Goal: Use online tool/utility: Utilize a website feature to perform a specific function

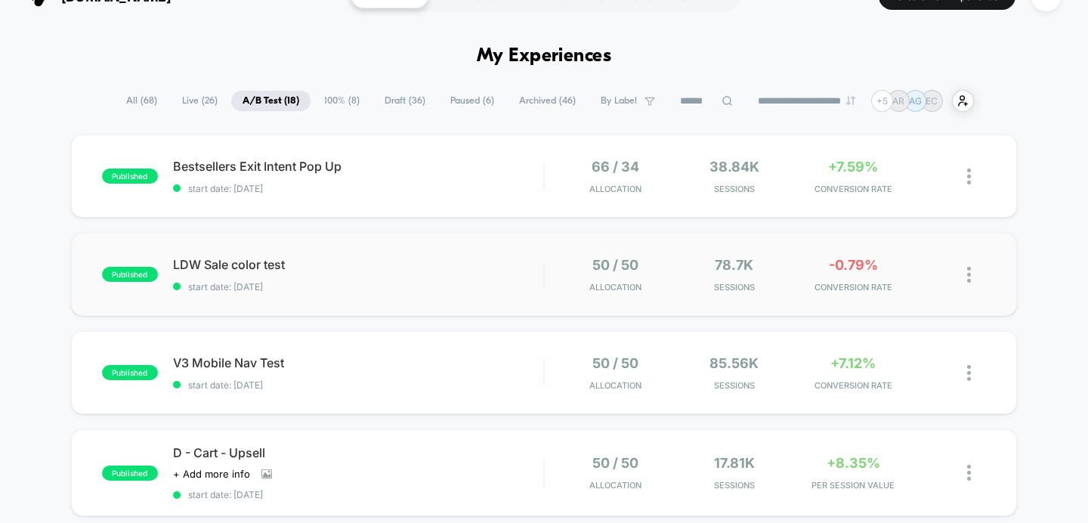
scroll to position [37, 0]
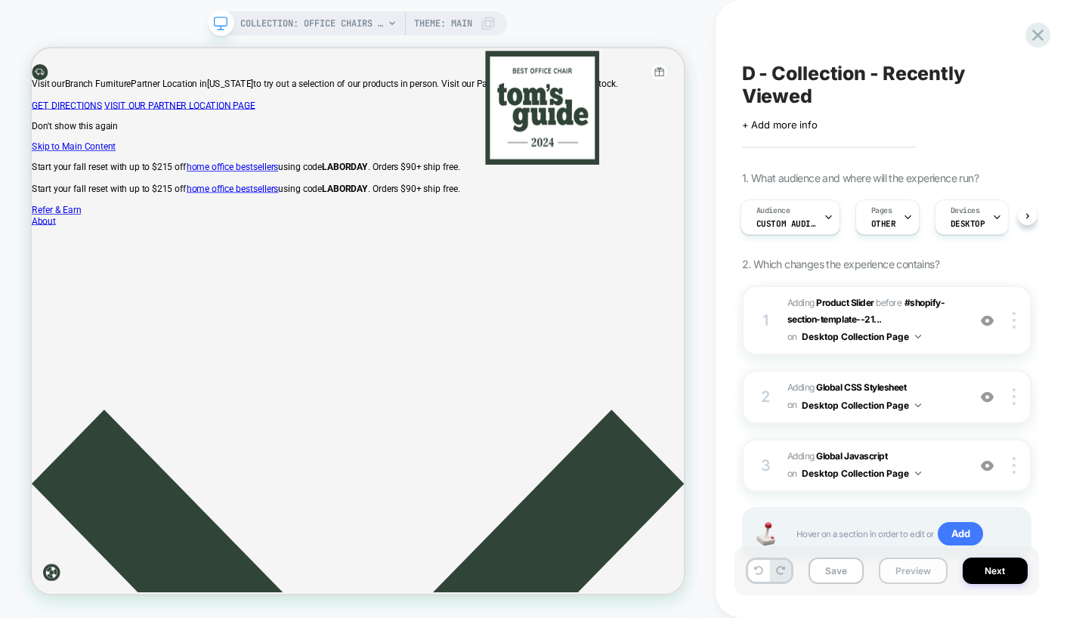
click at [895, 571] on button "Preview" at bounding box center [913, 571] width 69 height 26
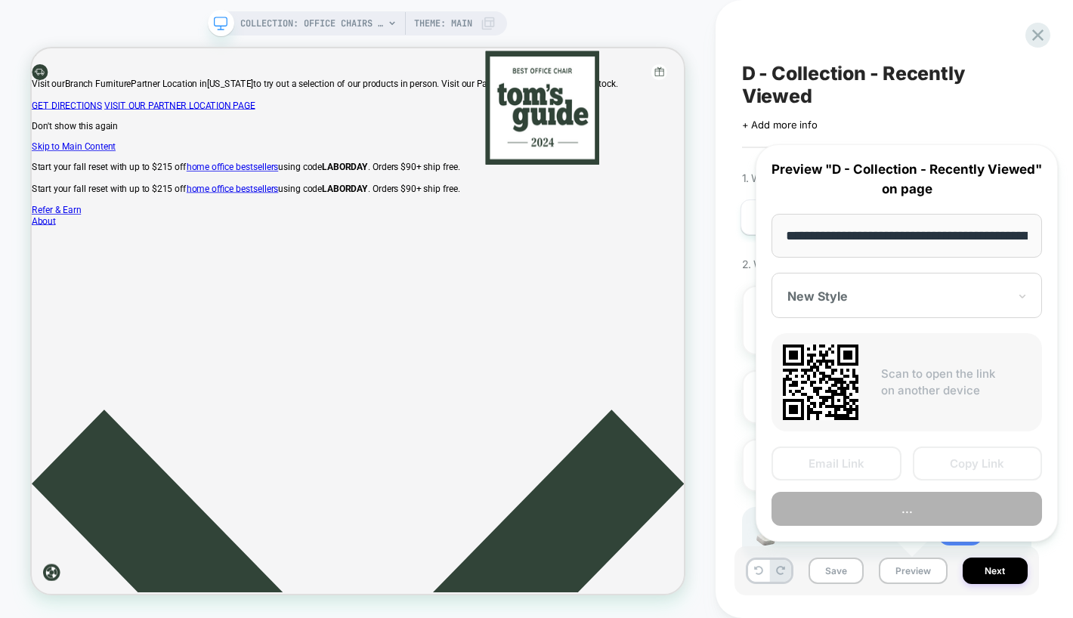
scroll to position [0, 222]
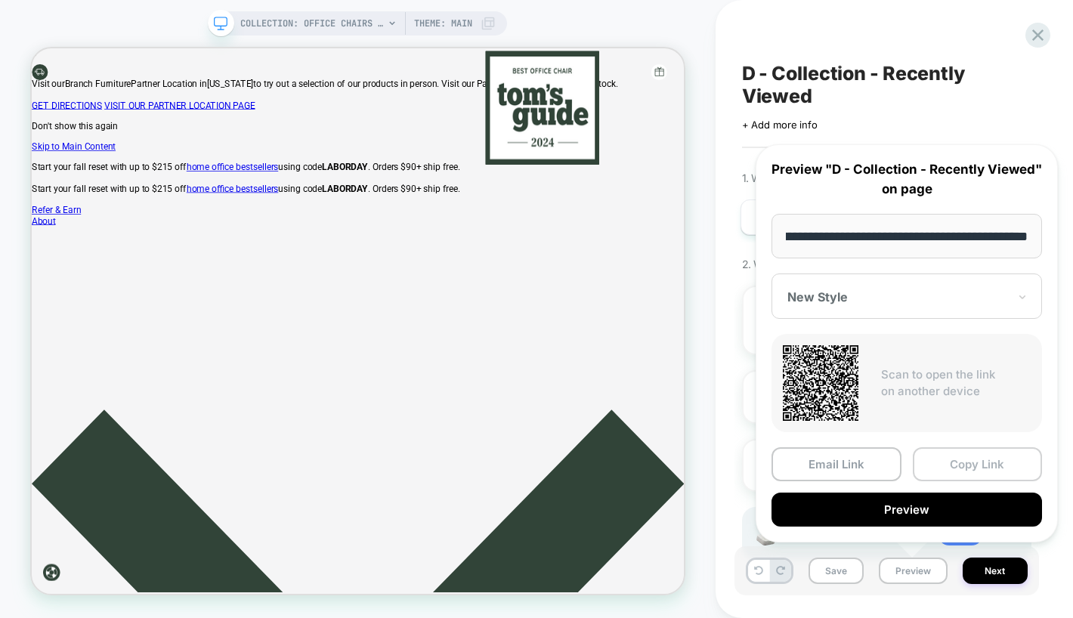
click at [976, 469] on button "Copy Link" at bounding box center [978, 464] width 130 height 34
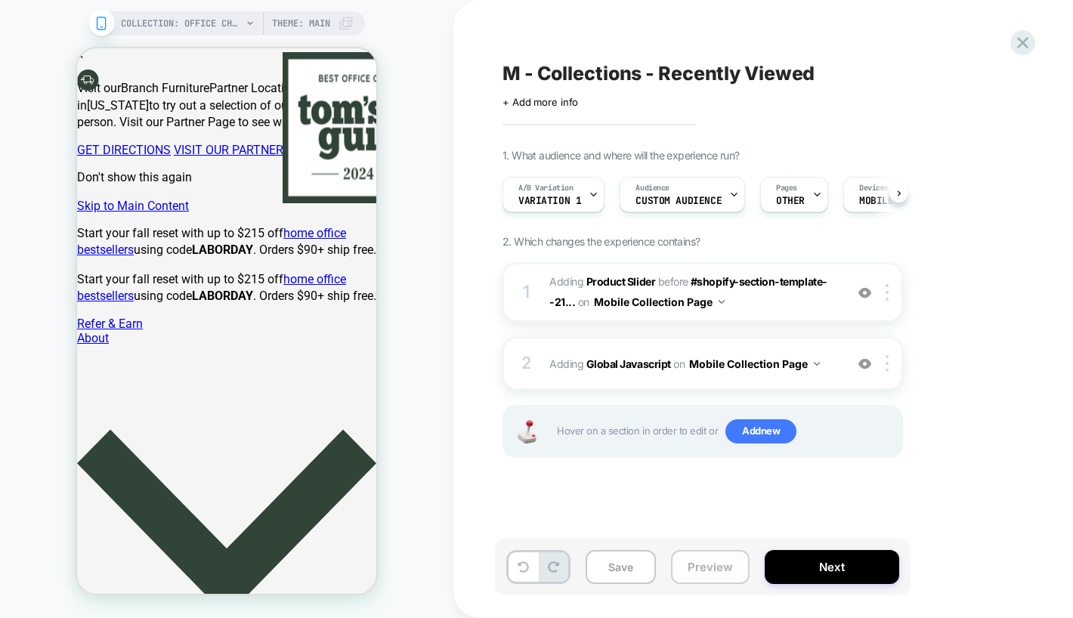
click at [716, 569] on button "Preview" at bounding box center [710, 567] width 79 height 34
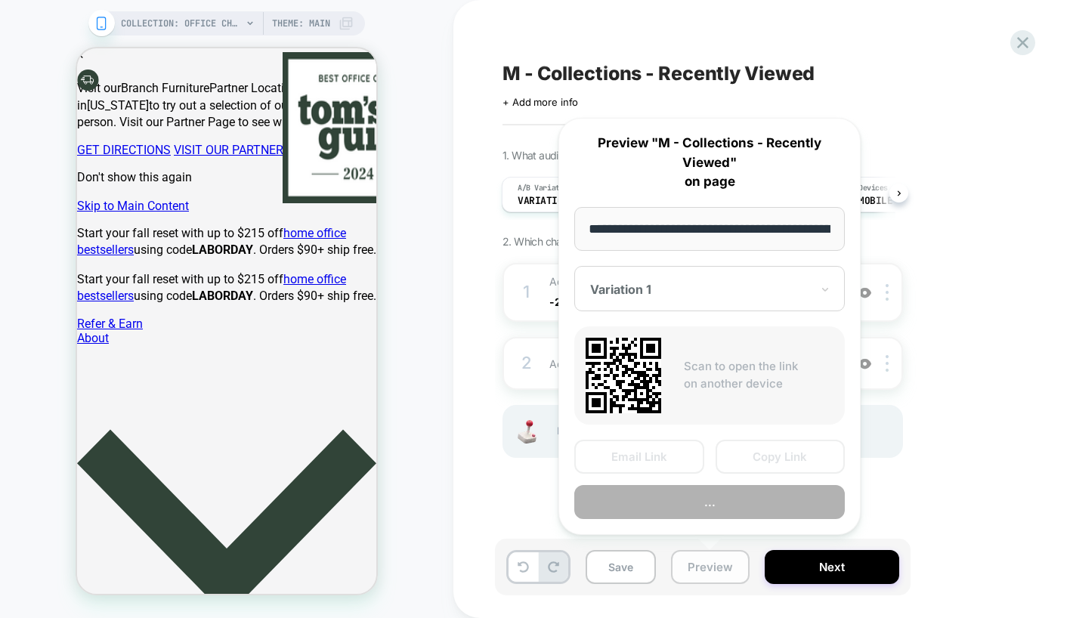
scroll to position [3696, 0]
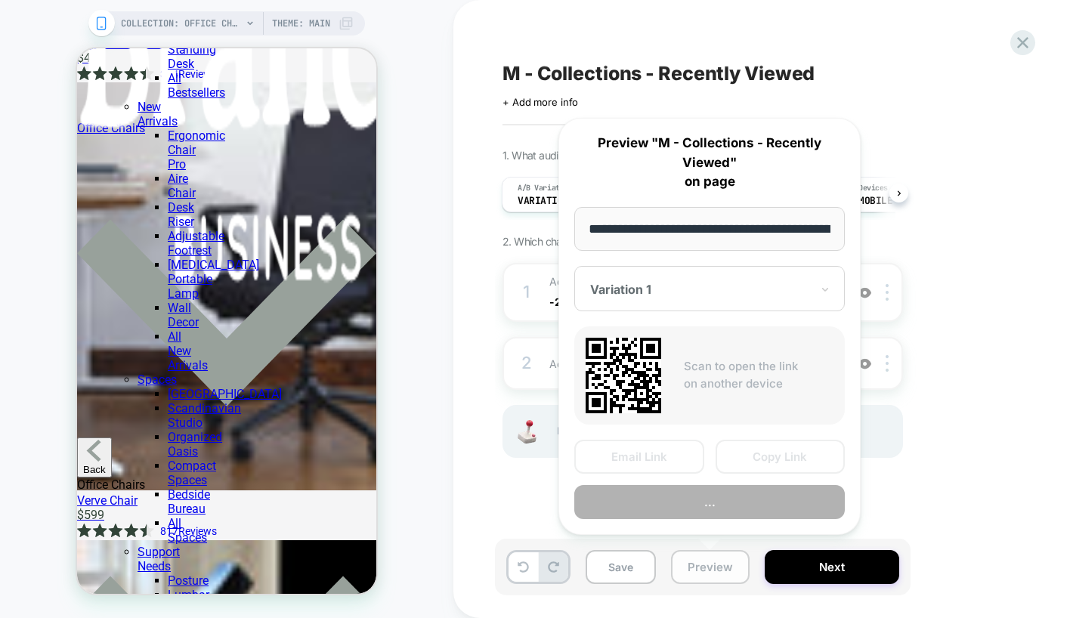
click at [705, 568] on button "Preview" at bounding box center [710, 567] width 79 height 34
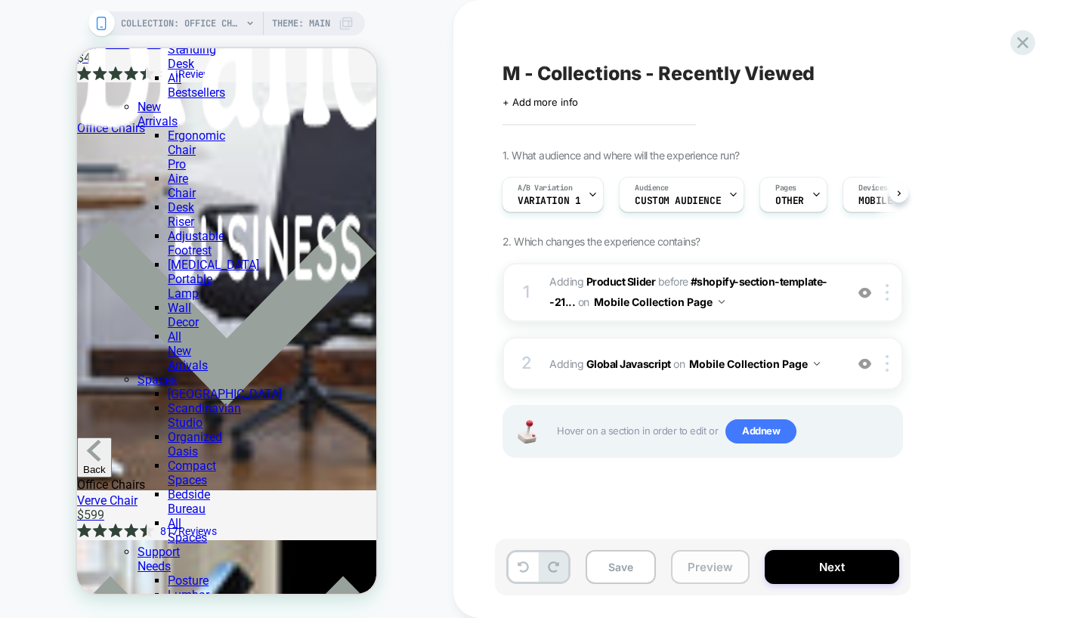
click at [705, 568] on button "Preview" at bounding box center [710, 567] width 79 height 34
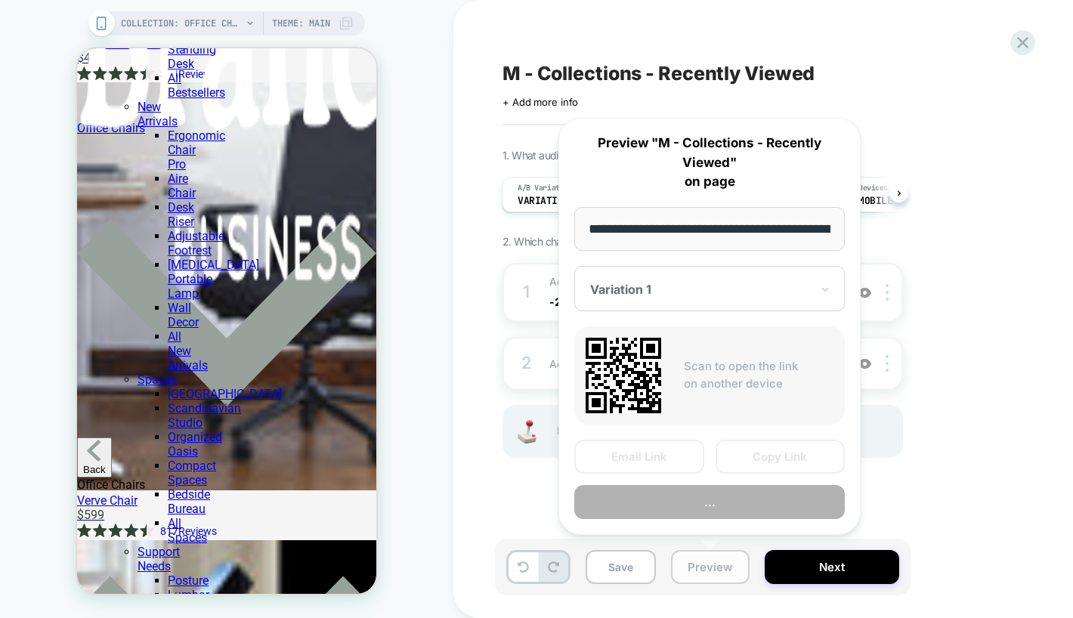
scroll to position [0, 222]
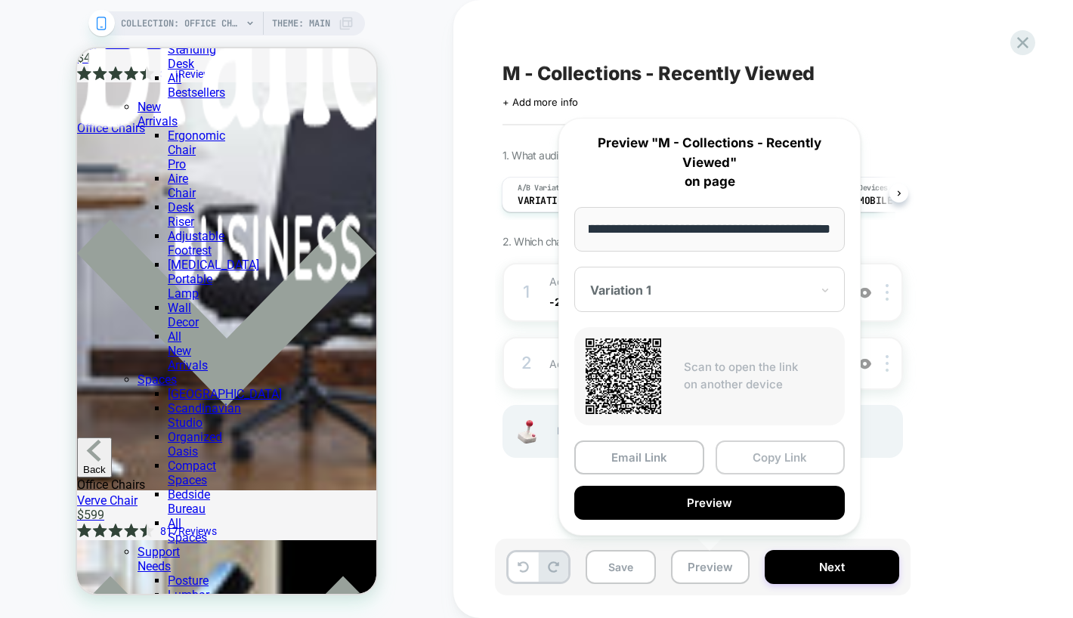
click at [781, 461] on button "Copy Link" at bounding box center [781, 458] width 130 height 34
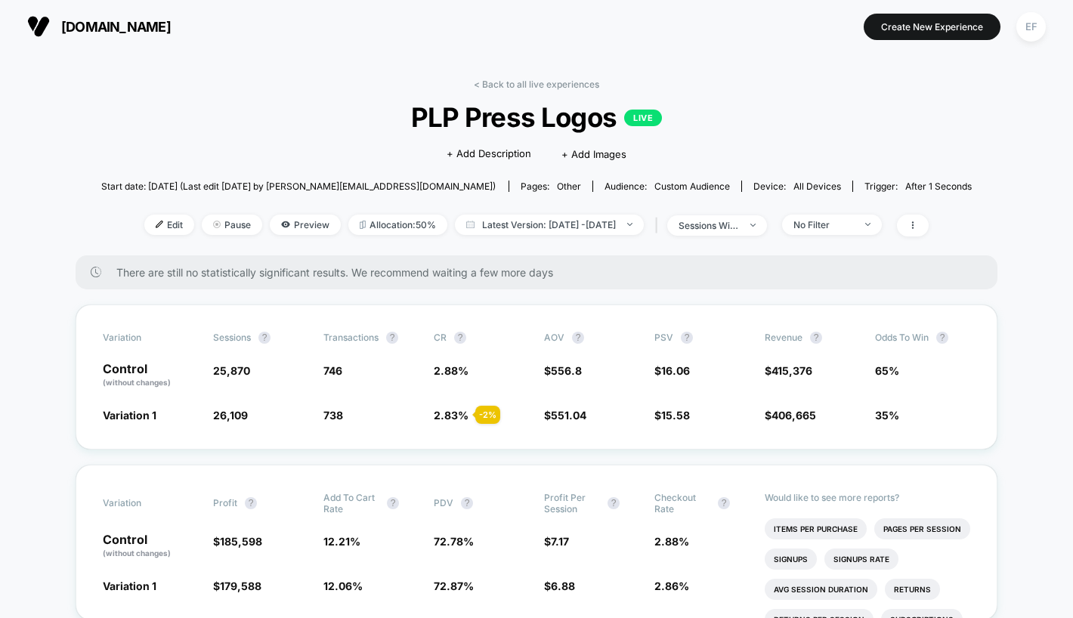
scroll to position [478, 0]
